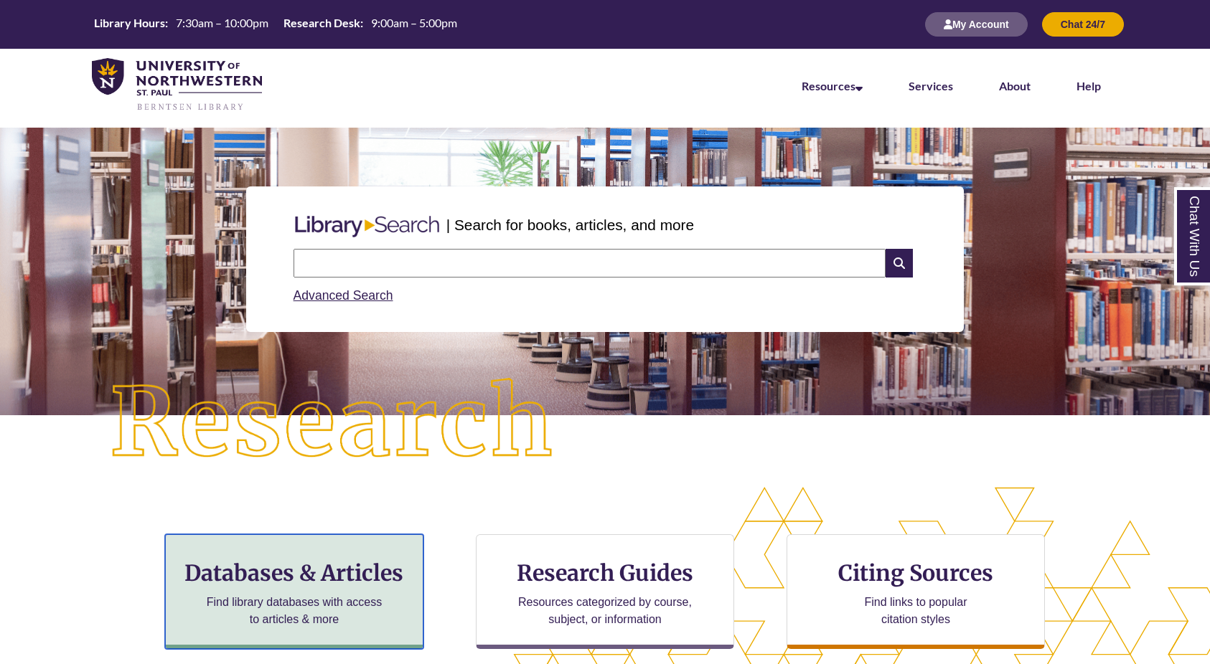
click at [341, 564] on h3 "Databases & Articles" at bounding box center [294, 573] width 234 height 27
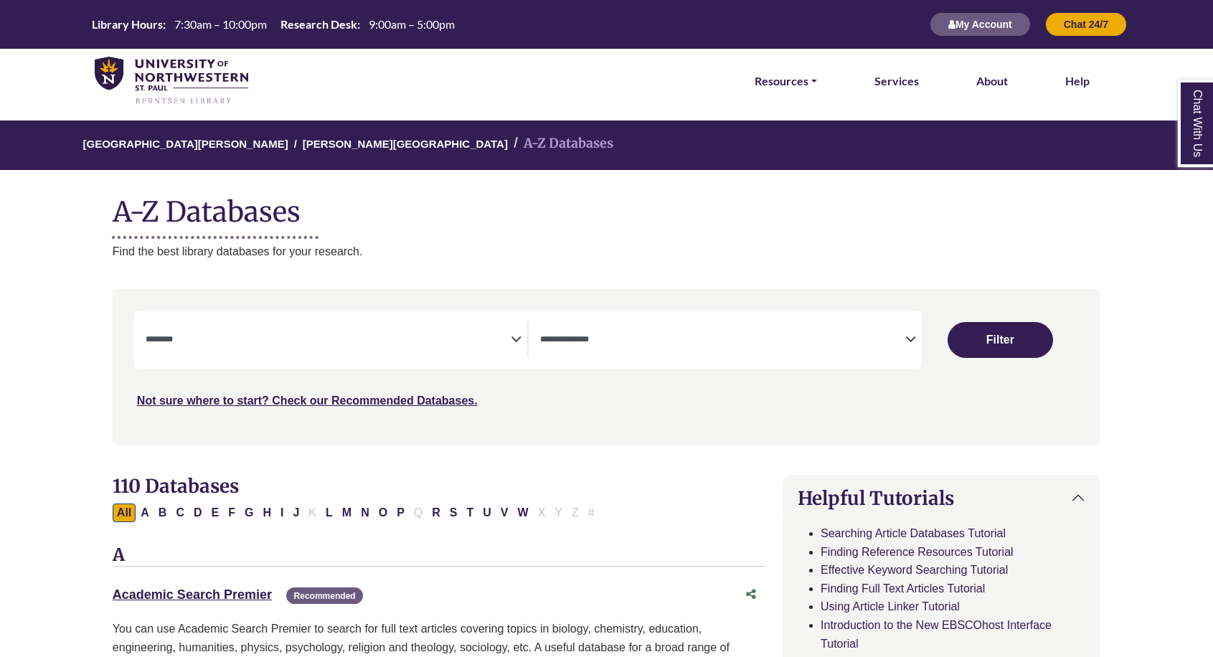
select select "Database Subject Filter"
click at [273, 347] on span "Search filters" at bounding box center [328, 339] width 365 height 37
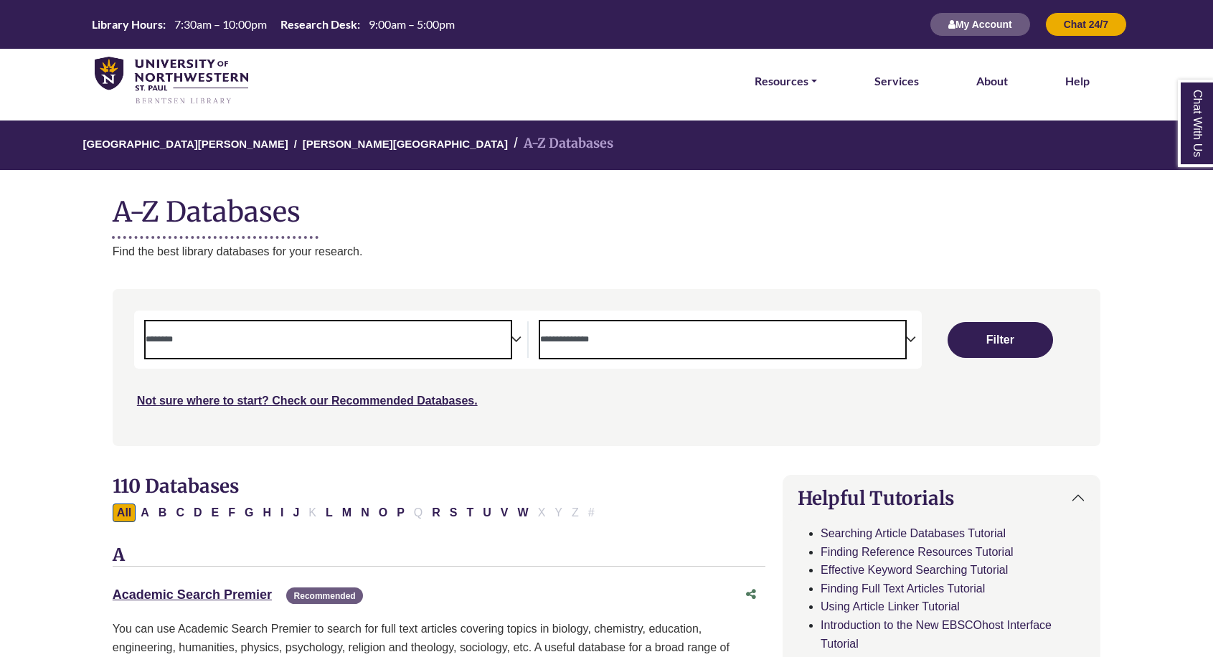
click at [647, 349] on span "Search filters" at bounding box center [722, 339] width 365 height 37
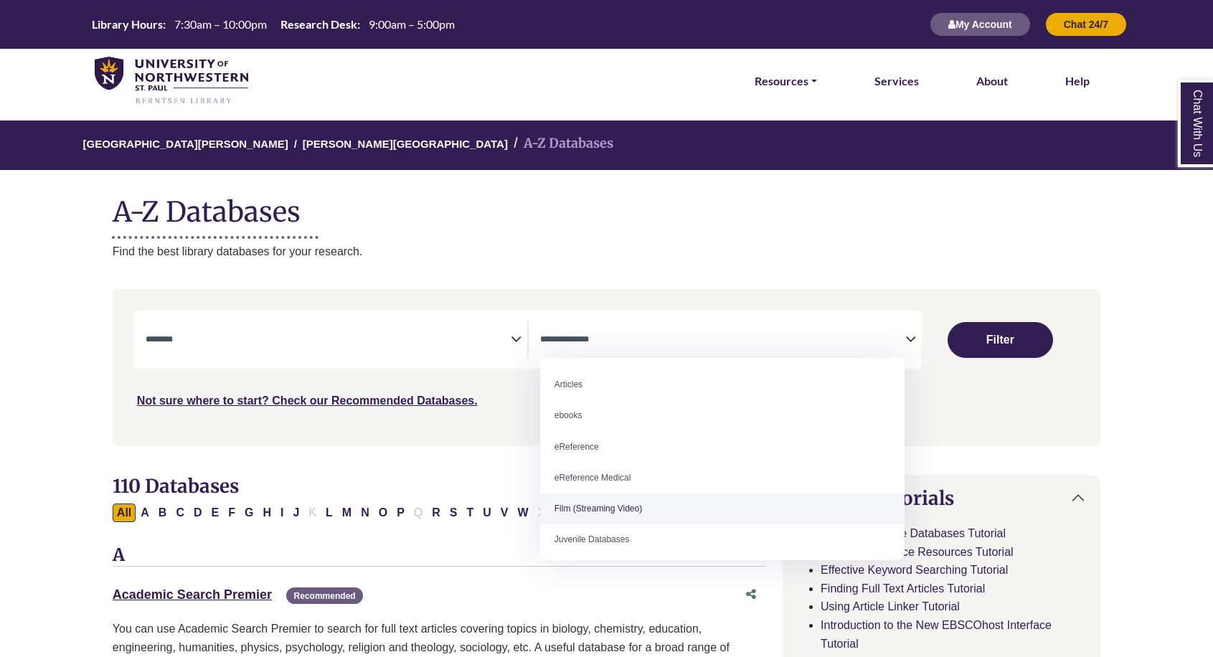
select select "*****"
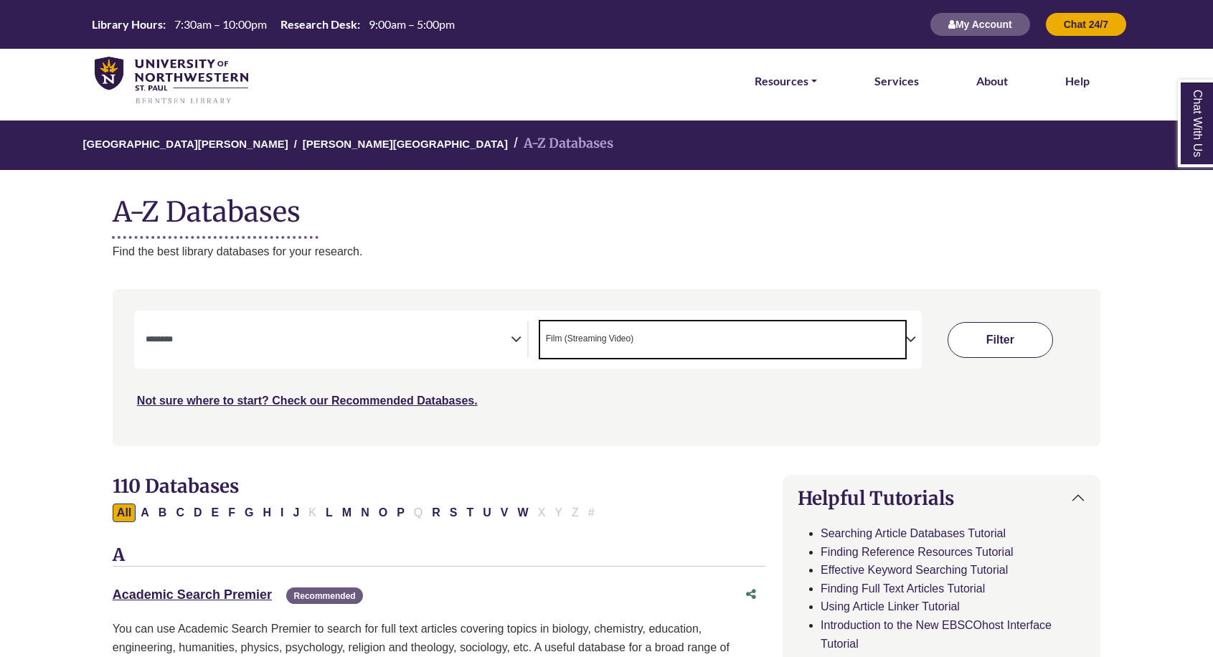
click at [992, 349] on button "Filter" at bounding box center [1000, 340] width 105 height 36
select select "Database Subject Filter"
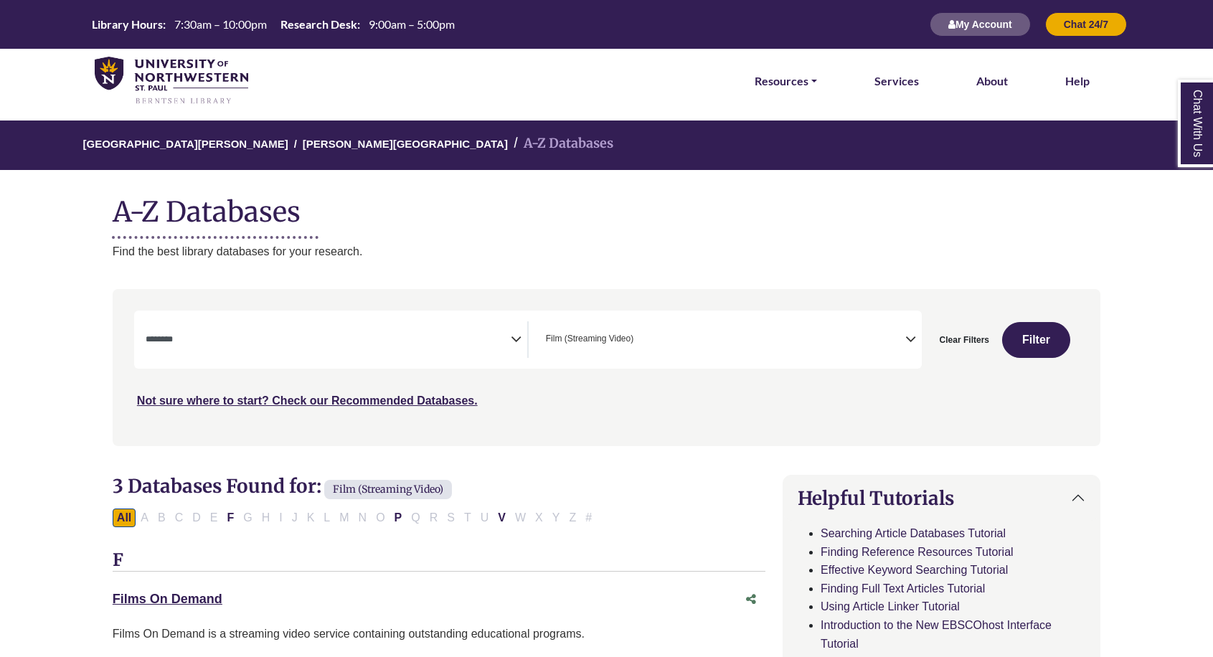
scroll to position [215, 0]
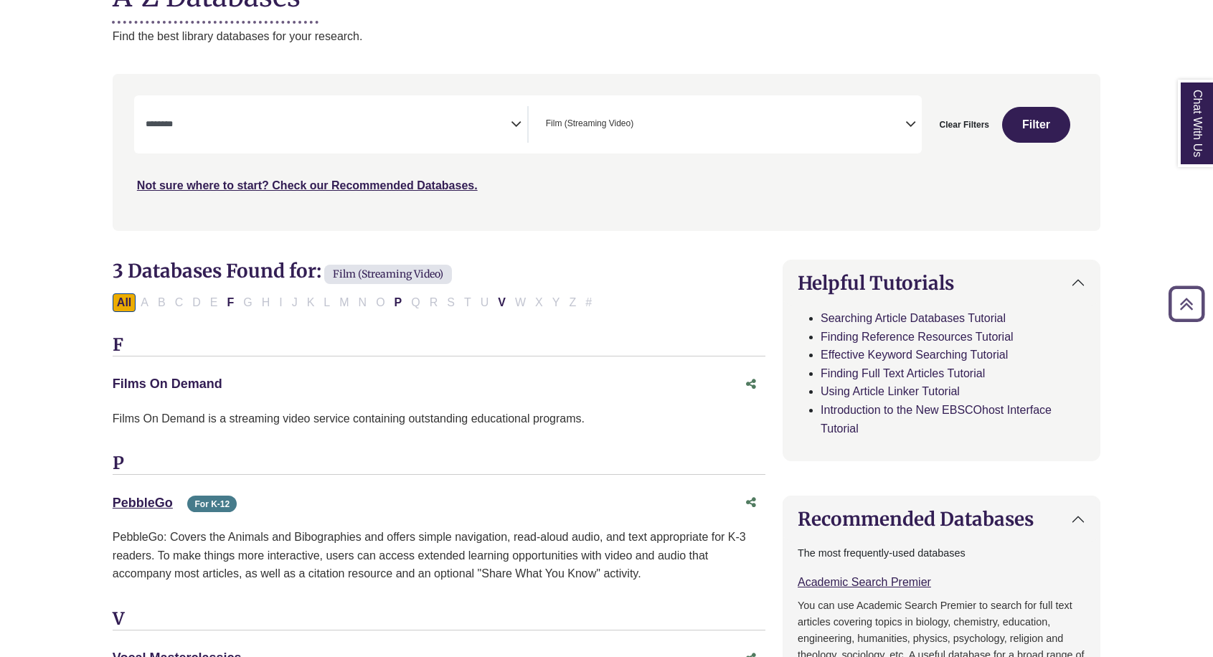
click at [176, 382] on link "Films On Demand This link opens in a new window" at bounding box center [168, 384] width 110 height 14
